Goal: Task Accomplishment & Management: Manage account settings

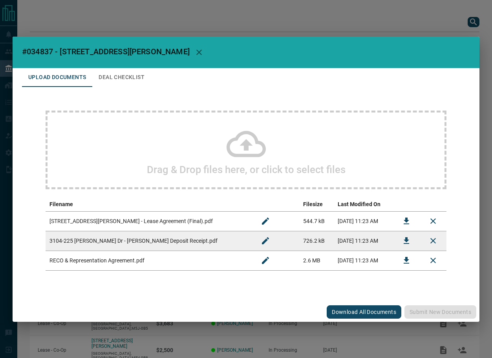
click at [40, 50] on span "#034837 - [STREET_ADDRESS][PERSON_NAME]" at bounding box center [106, 51] width 168 height 9
copy span "034837"
click at [406, 226] on icon "Download" at bounding box center [406, 220] width 9 height 9
click at [405, 238] on icon "Download" at bounding box center [406, 240] width 9 height 9
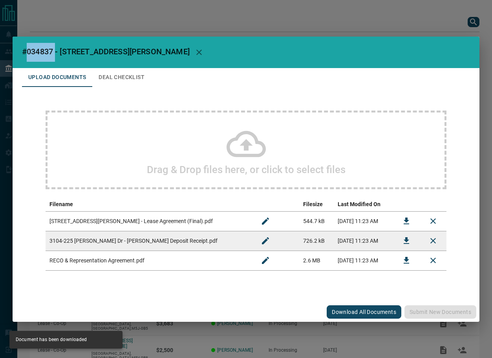
click at [112, 73] on button "Deal Checklist" at bounding box center [121, 77] width 59 height 19
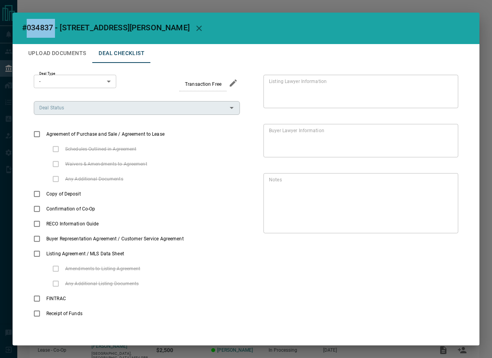
click at [77, 113] on div "Deal Status" at bounding box center [137, 107] width 206 height 13
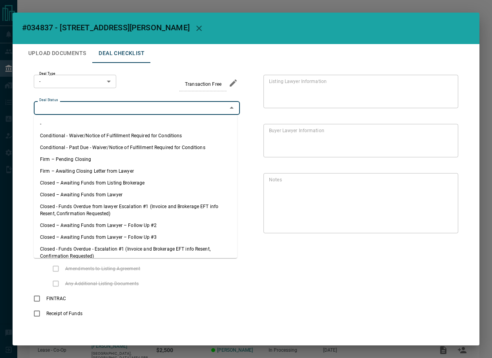
click at [79, 155] on li "Firm – Pending Closing" at bounding box center [136, 159] width 204 height 12
type input "**********"
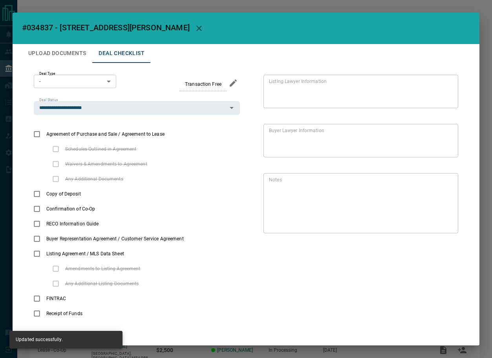
click at [87, 70] on div "**********" at bounding box center [246, 198] width 448 height 270
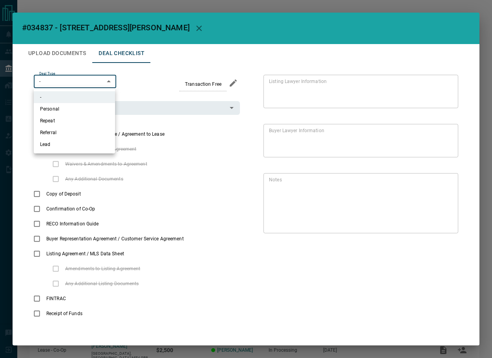
click at [82, 79] on body "Lead Transfers Leads Deals Listings Campaigns Quota Rules Agent Quotas Admin Mo…" at bounding box center [246, 207] width 492 height 415
click at [69, 107] on li "Personal" at bounding box center [74, 109] width 81 height 12
type input "*"
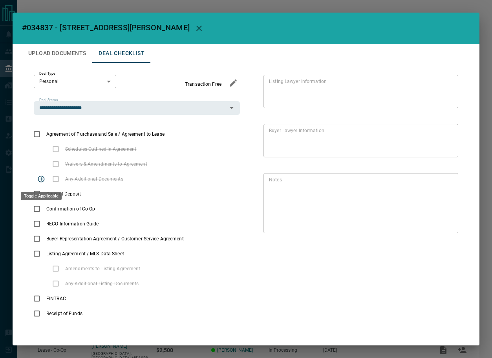
click at [34, 195] on div "Toggle Applicable" at bounding box center [41, 196] width 41 height 8
click at [177, 130] on icon "priority" at bounding box center [179, 133] width 9 height 9
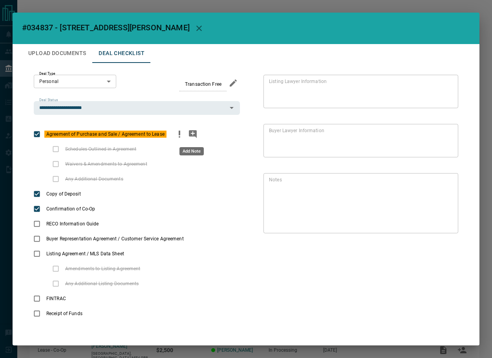
click at [196, 135] on icon "add note" at bounding box center [192, 133] width 9 height 9
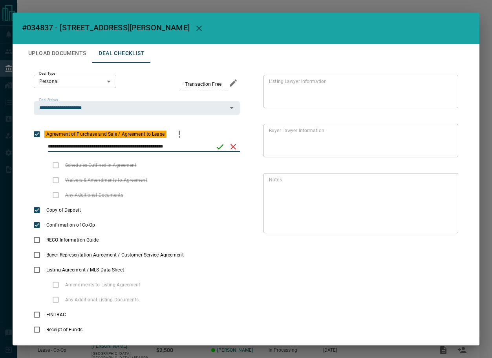
type input "**********"
click at [215, 146] on icon "save" at bounding box center [219, 146] width 9 height 9
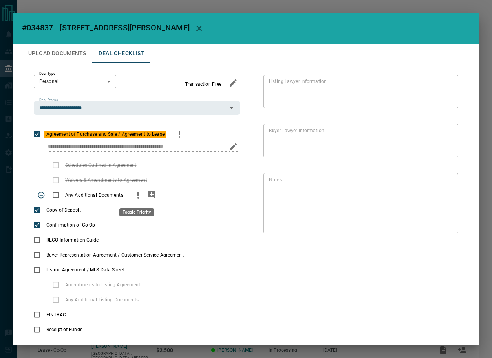
click at [136, 197] on icon "priority" at bounding box center [138, 194] width 9 height 9
click at [149, 198] on icon "add note" at bounding box center [151, 194] width 9 height 9
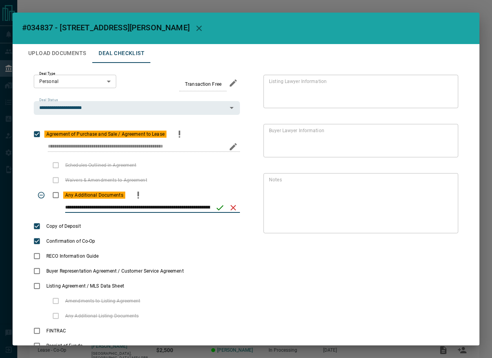
scroll to position [0, 114]
type input "**********"
click at [212, 209] on button "save" at bounding box center [217, 207] width 13 height 13
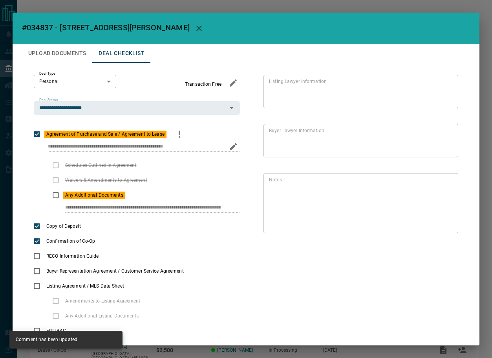
click at [53, 49] on button "Upload Documents" at bounding box center [57, 53] width 70 height 19
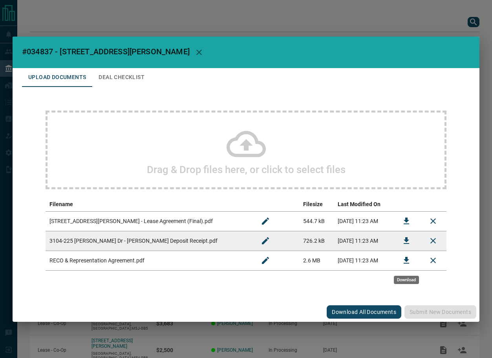
click at [399, 260] on button "Download" at bounding box center [406, 260] width 19 height 19
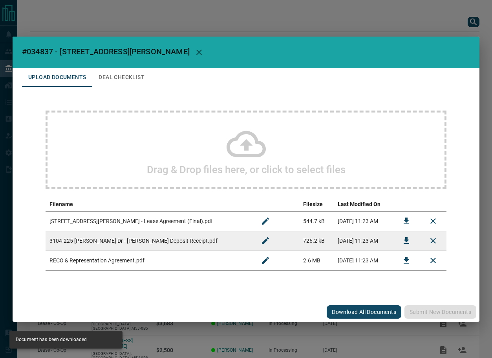
click at [126, 75] on button "Deal Checklist" at bounding box center [121, 77] width 59 height 19
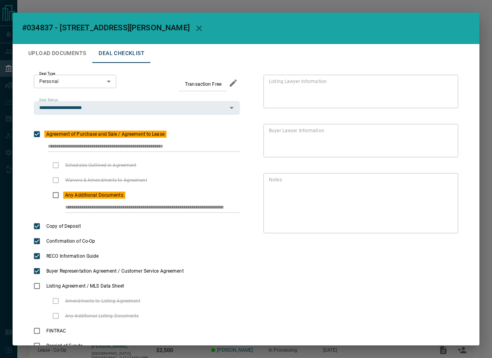
click at [53, 50] on button "Upload Documents" at bounding box center [57, 53] width 70 height 19
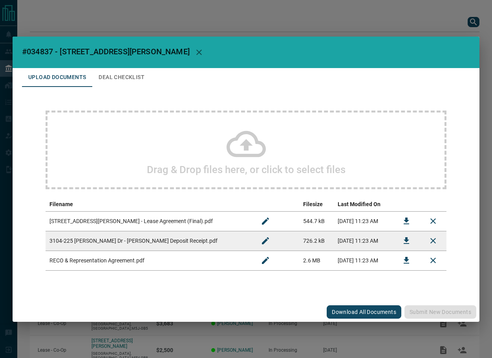
click at [107, 122] on div "Drag & Drop files here, or click to select files" at bounding box center [246, 149] width 401 height 79
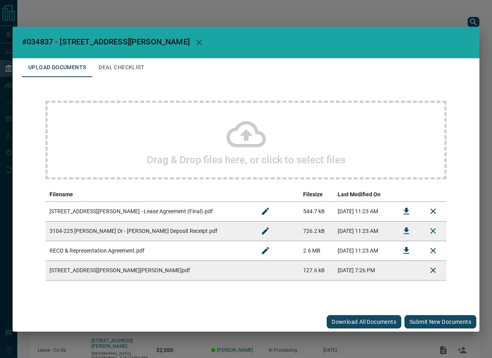
click at [457, 323] on button "Submit new documents" at bounding box center [441, 321] width 72 height 13
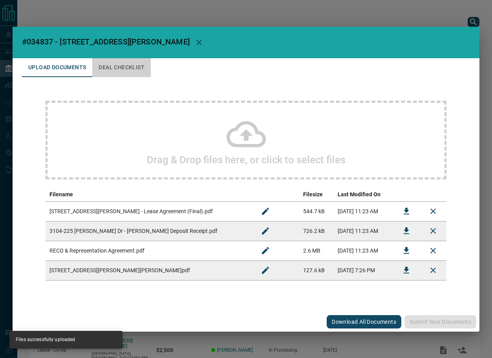
click at [115, 71] on button "Deal Checklist" at bounding box center [121, 67] width 59 height 19
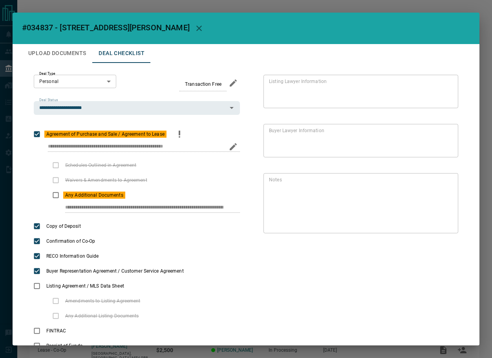
drag, startPoint x: 48, startPoint y: 149, endPoint x: 227, endPoint y: 148, distance: 179.2
click at [227, 149] on div "**********" at bounding box center [137, 149] width 206 height 16
click at [297, 204] on div "**********" at bounding box center [246, 214] width 448 height 302
